Goal: Navigation & Orientation: Find specific page/section

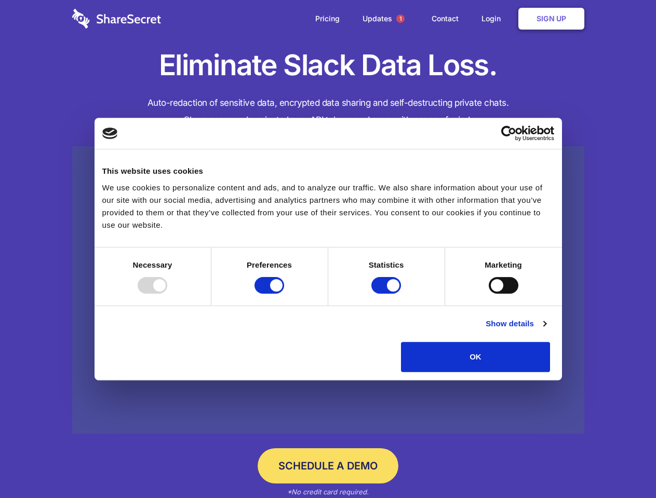
click at [167, 294] on div at bounding box center [153, 285] width 30 height 17
click at [284, 294] on input "Preferences" at bounding box center [269, 285] width 30 height 17
checkbox input "false"
click at [387, 294] on input "Statistics" at bounding box center [386, 285] width 30 height 17
checkbox input "false"
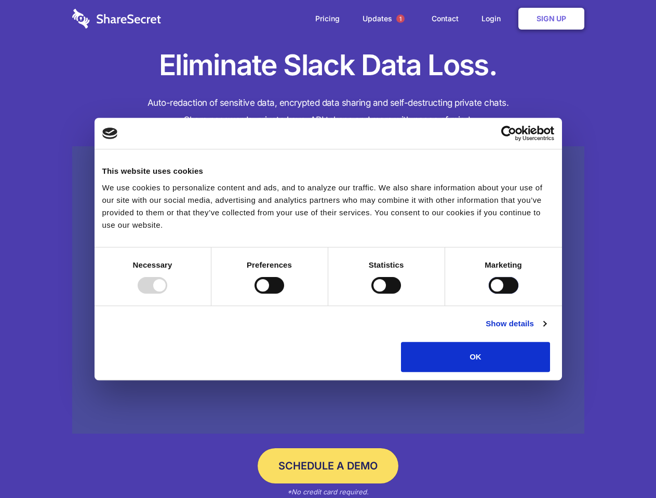
click at [488, 294] on input "Marketing" at bounding box center [503, 285] width 30 height 17
checkbox input "true"
click at [546, 330] on link "Show details" at bounding box center [515, 324] width 60 height 12
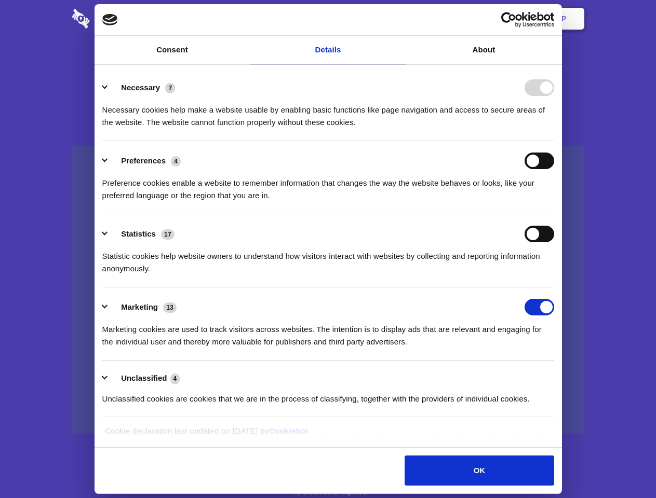
click at [554, 141] on li "Necessary 7 Necessary cookies help make a website usable by enabling basic func…" at bounding box center [328, 104] width 452 height 73
click at [400, 19] on span "1" at bounding box center [400, 19] width 8 height 8
